Goal: Transaction & Acquisition: Download file/media

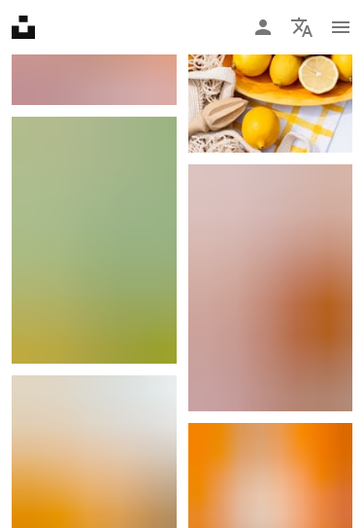
scroll to position [8727, 0]
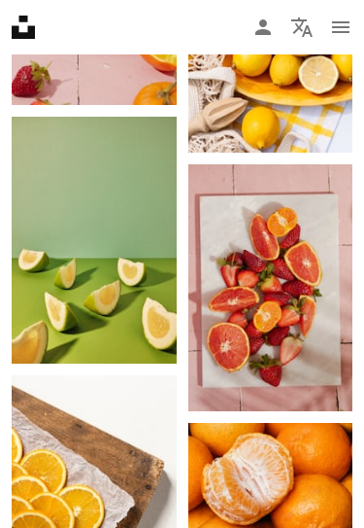
click at [148, 527] on img at bounding box center [94, 498] width 165 height 247
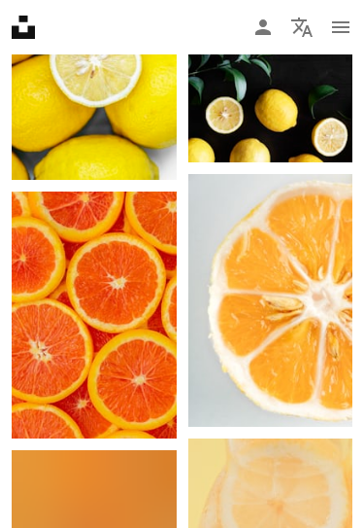
scroll to position [5650, 0]
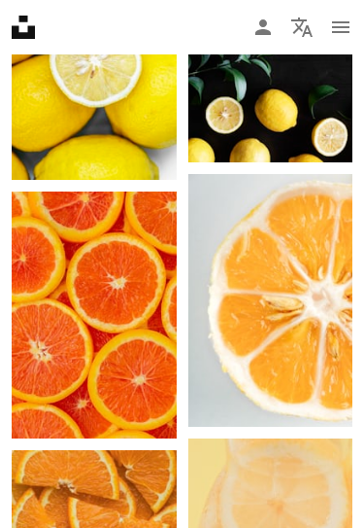
click at [110, 377] on img at bounding box center [94, 314] width 165 height 247
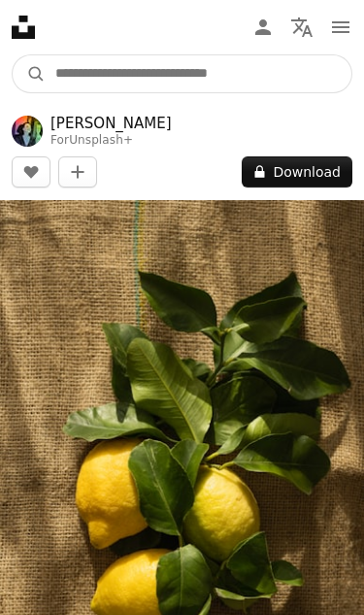
click at [279, 72] on input "Find visuals sitewide" at bounding box center [199, 73] width 306 height 37
type input "*"
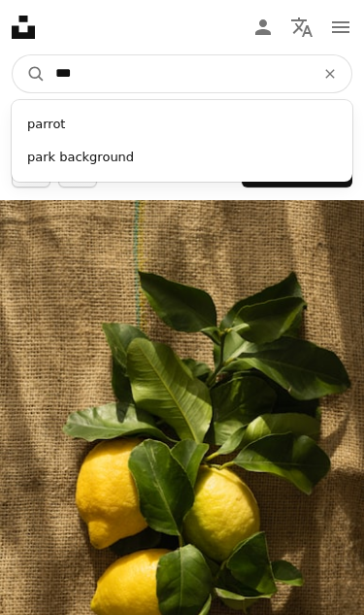
type input "****"
click at [29, 74] on button "A magnifying glass" at bounding box center [29, 73] width 33 height 37
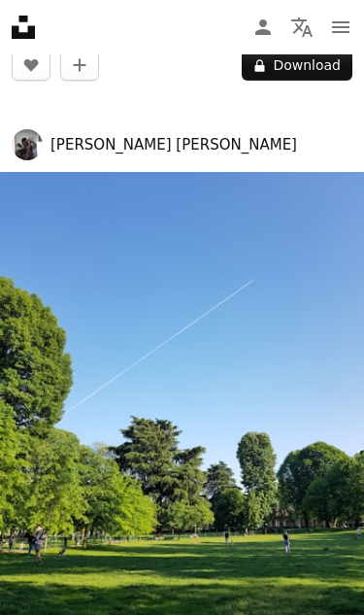
scroll to position [519, 0]
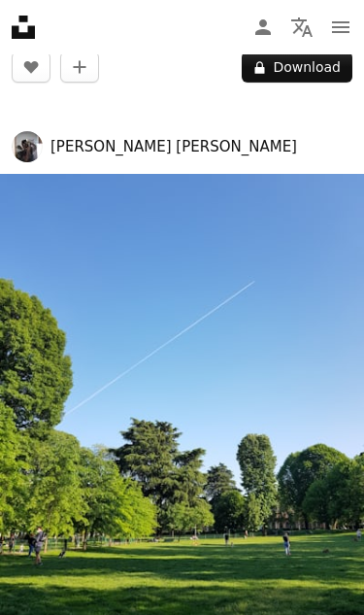
click at [223, 527] on img at bounding box center [182, 417] width 364 height 486
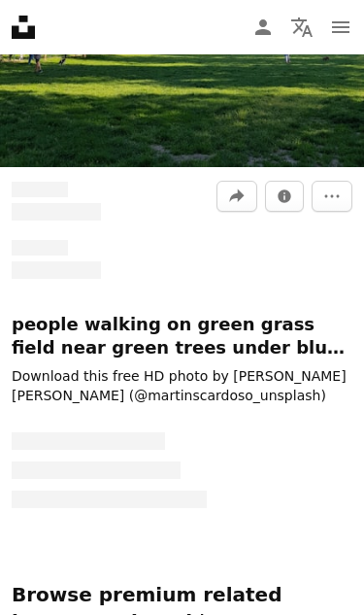
scroll to position [33, 0]
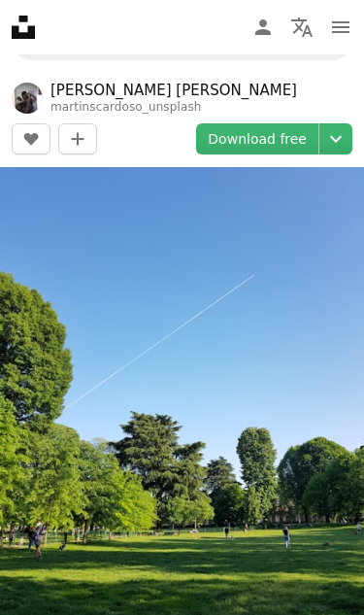
click at [291, 145] on link "Download free" at bounding box center [257, 138] width 122 height 31
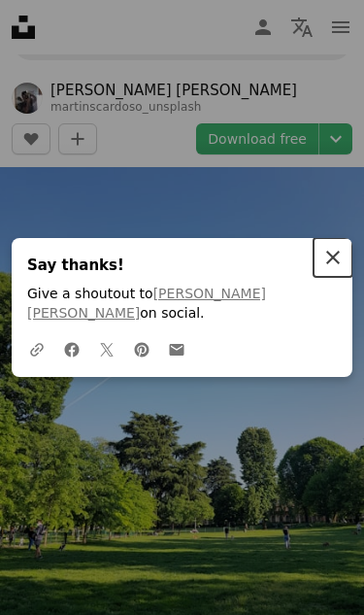
click at [346, 269] on button "An X shape Close" at bounding box center [333, 257] width 39 height 39
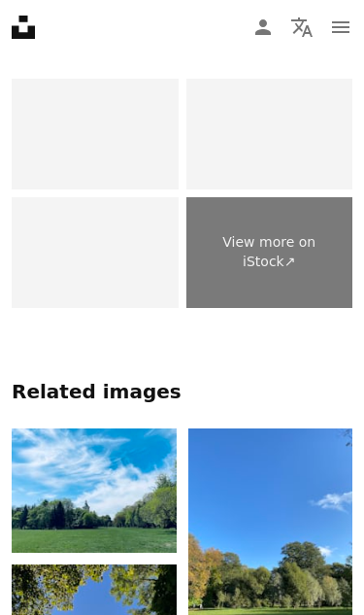
scroll to position [1372, 0]
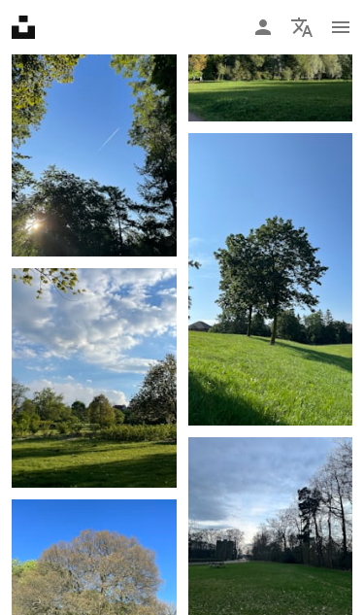
click at [310, 297] on img at bounding box center [271, 279] width 165 height 293
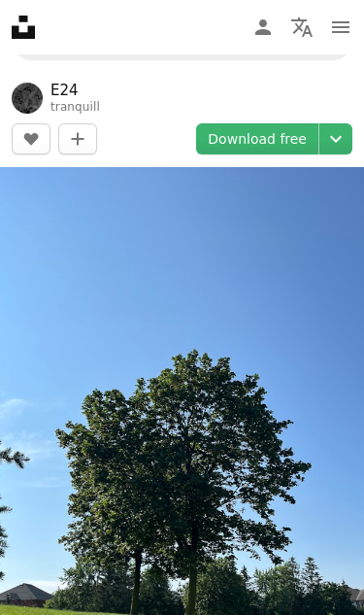
click at [286, 136] on link "Download free" at bounding box center [257, 138] width 122 height 31
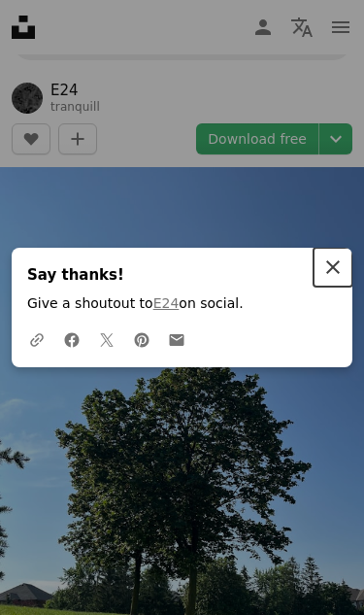
click at [341, 266] on icon "An X shape" at bounding box center [333, 267] width 23 height 23
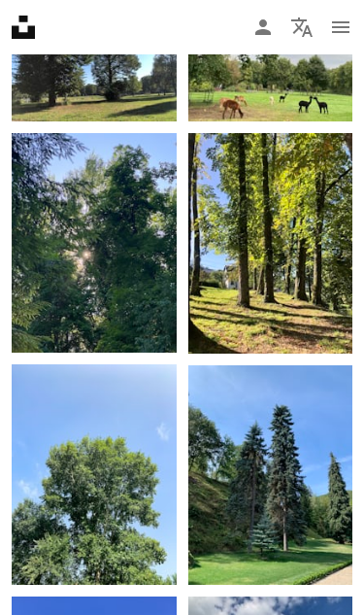
click at [308, 474] on img at bounding box center [271, 475] width 165 height 220
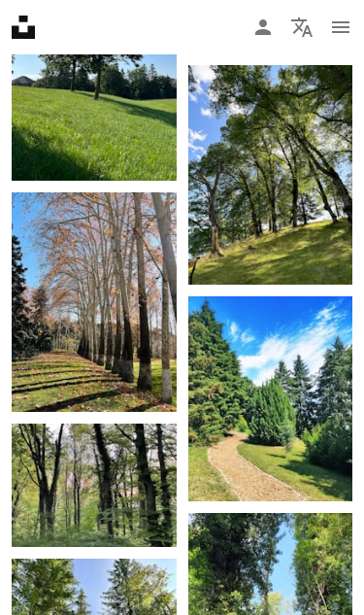
click at [139, 365] on img at bounding box center [94, 302] width 165 height 220
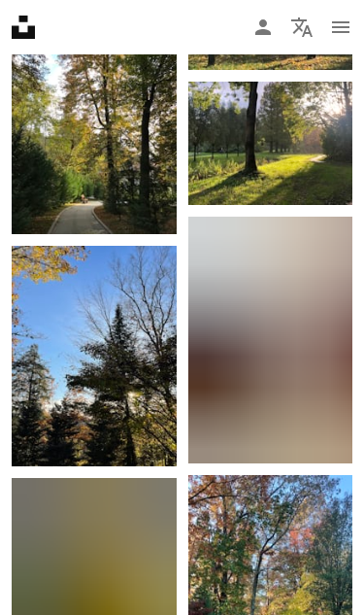
scroll to position [2046, 0]
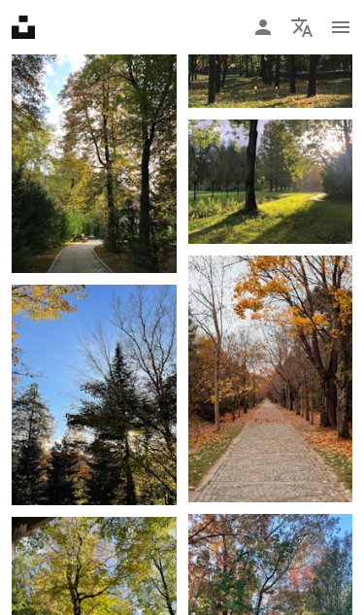
click at [124, 441] on img at bounding box center [94, 395] width 165 height 220
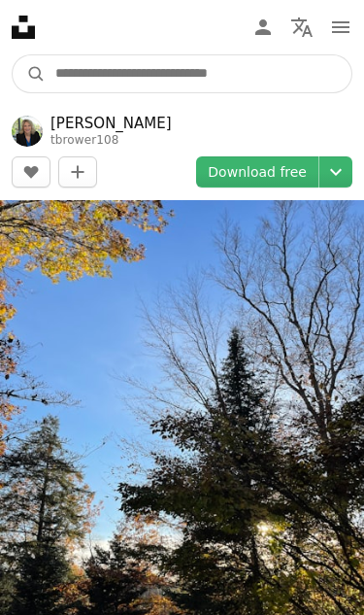
click at [256, 90] on input "Find visuals sitewide" at bounding box center [199, 73] width 306 height 37
type input "**********"
click at [29, 74] on button "A magnifying glass" at bounding box center [29, 73] width 33 height 37
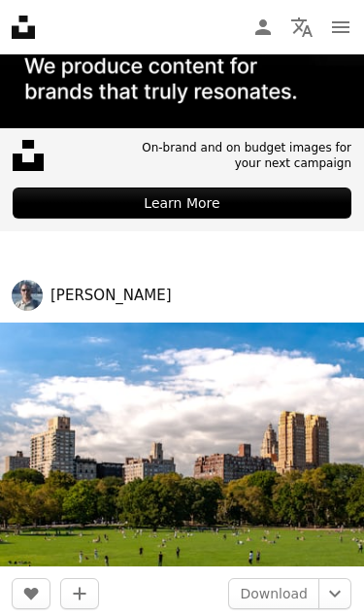
click at [278, 496] on img at bounding box center [182, 445] width 364 height 244
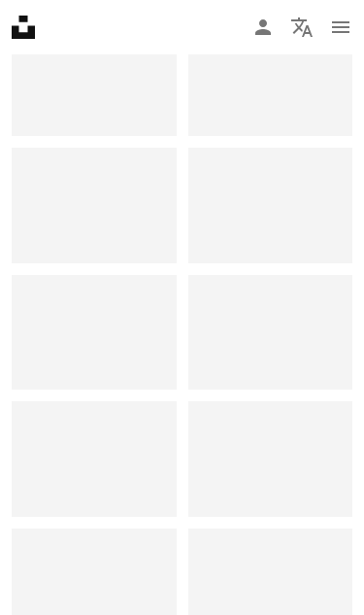
scroll to position [33, 0]
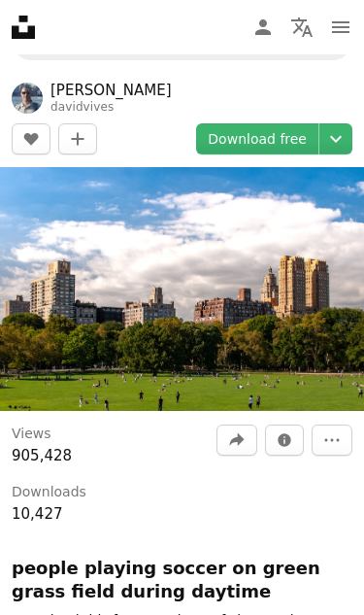
click at [248, 152] on link "Download free" at bounding box center [257, 138] width 122 height 31
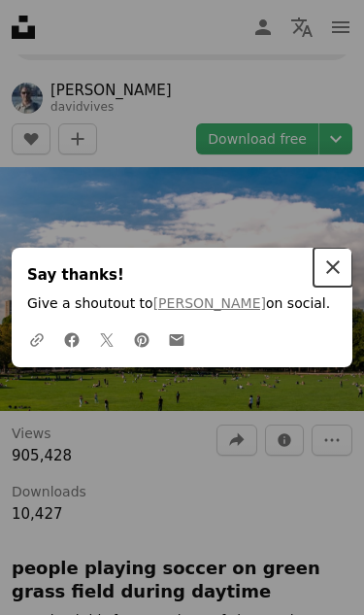
click at [335, 278] on icon "An X shape" at bounding box center [333, 267] width 23 height 23
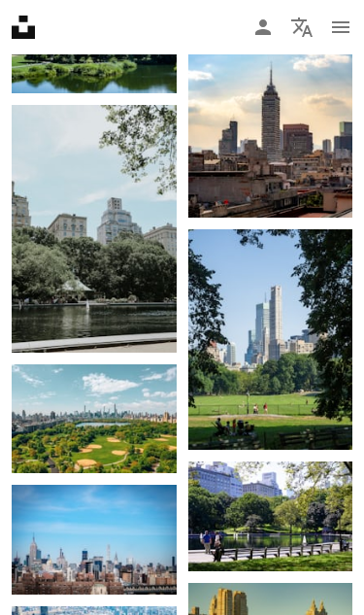
click at [305, 300] on img at bounding box center [271, 339] width 165 height 220
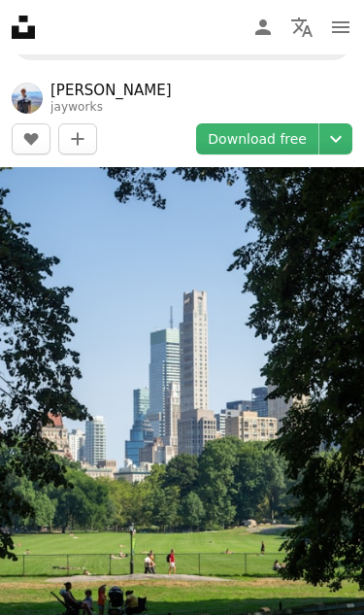
click at [291, 124] on link "Download free" at bounding box center [257, 138] width 122 height 31
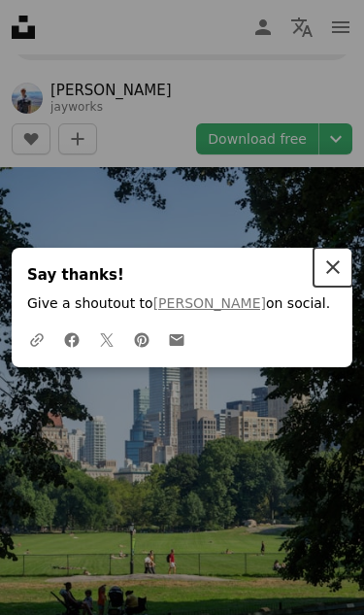
click at [346, 272] on button "An X shape Close" at bounding box center [333, 267] width 39 height 39
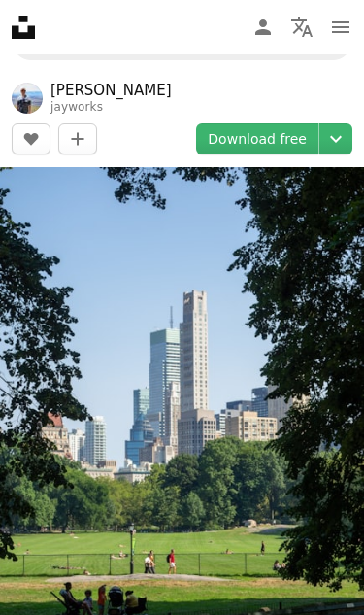
click at [133, 81] on link "[PERSON_NAME]" at bounding box center [111, 90] width 121 height 19
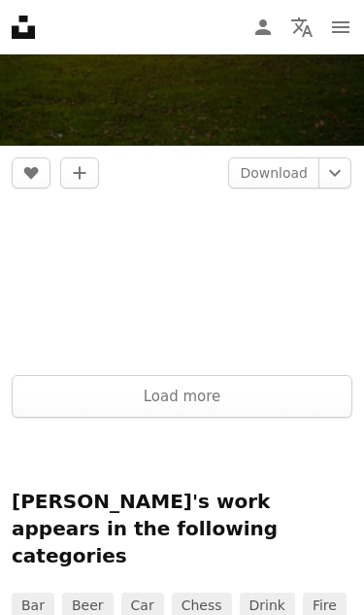
scroll to position [10983, 0]
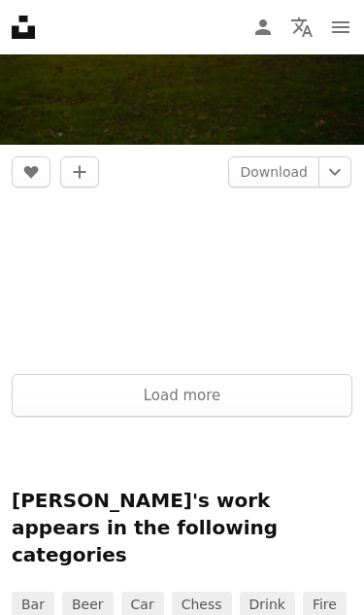
click at [193, 415] on button "Load more" at bounding box center [182, 395] width 341 height 43
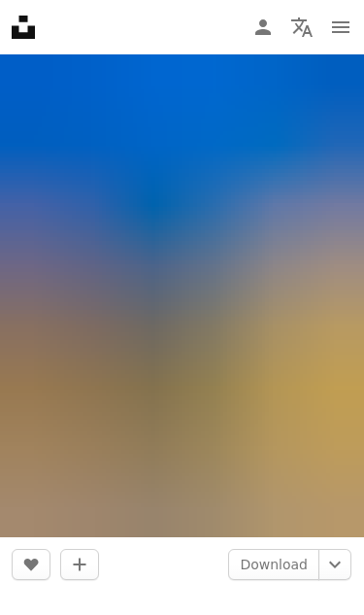
scroll to position [12391, 0]
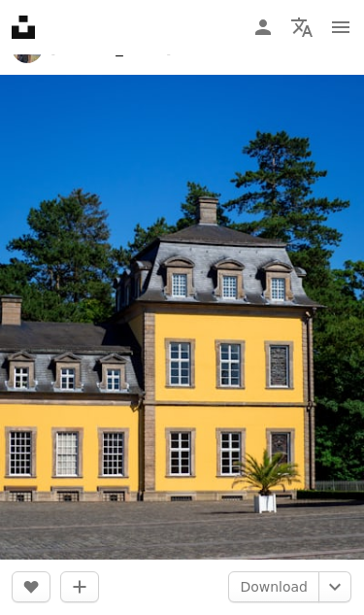
click at [231, 490] on img at bounding box center [182, 318] width 364 height 486
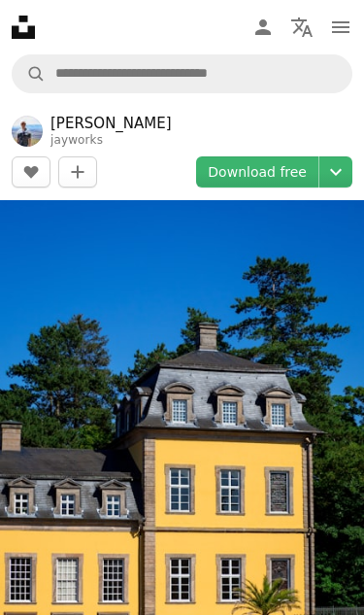
click at [302, 172] on link "Download free" at bounding box center [257, 171] width 122 height 31
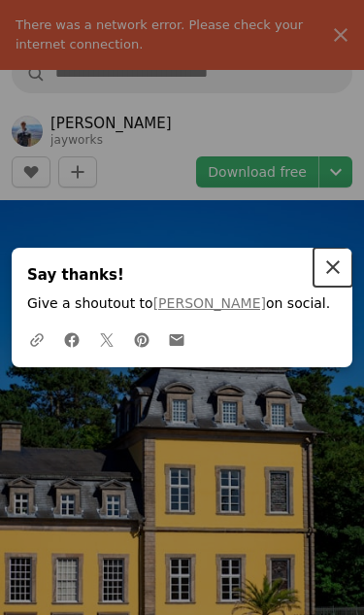
click at [342, 253] on button "An X shape Close" at bounding box center [333, 267] width 39 height 39
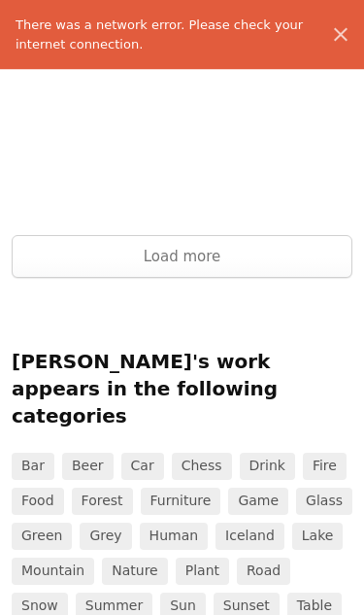
click at [280, 270] on button "Load more" at bounding box center [182, 257] width 341 height 43
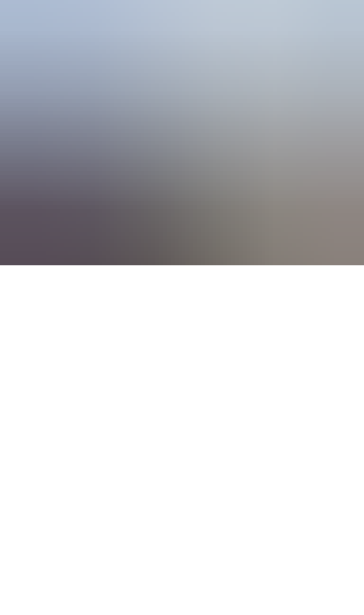
scroll to position [41063, 0]
